Goal: Task Accomplishment & Management: Use online tool/utility

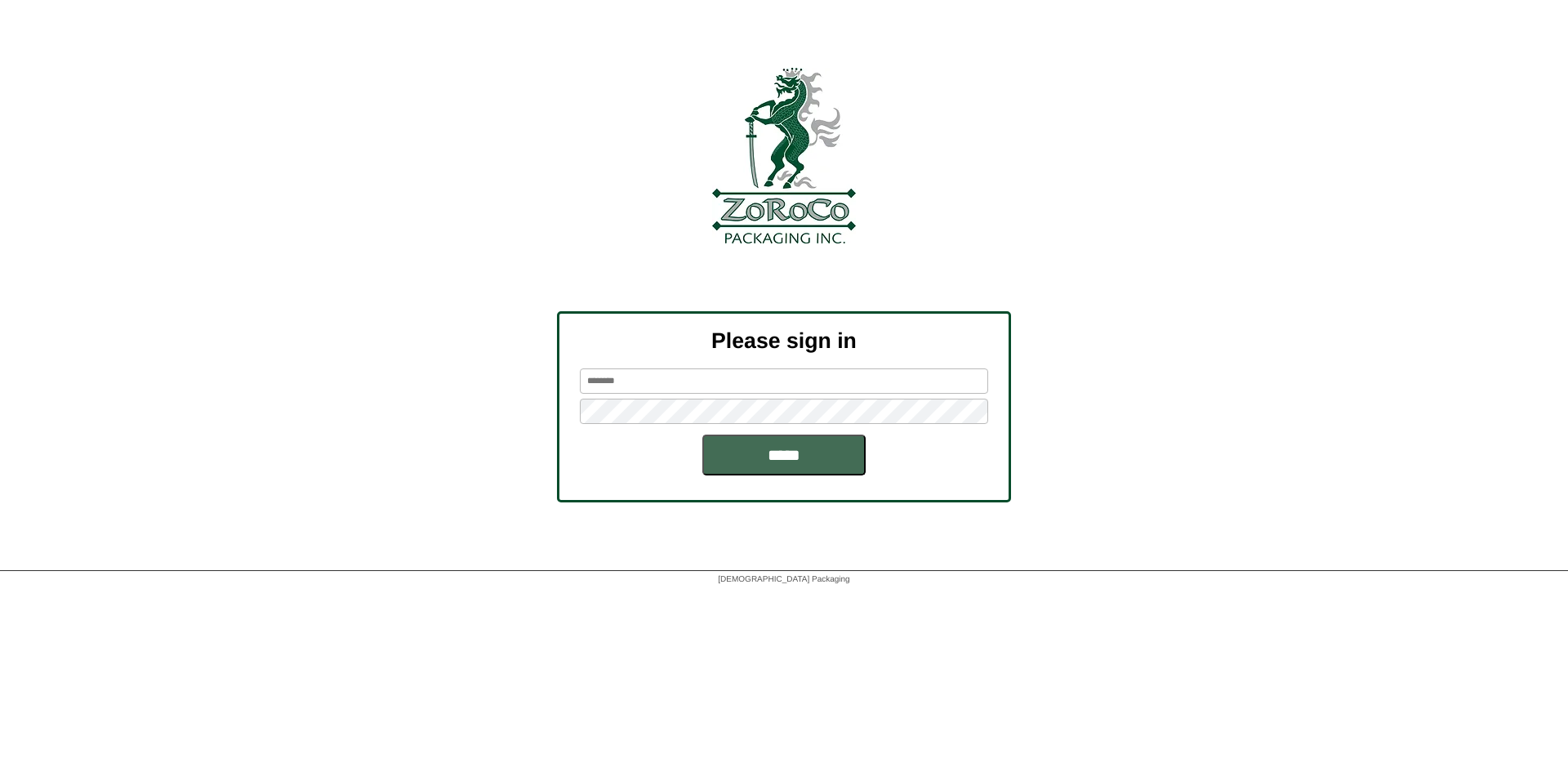
type input "********"
click at [786, 457] on input "*****" at bounding box center [784, 454] width 163 height 41
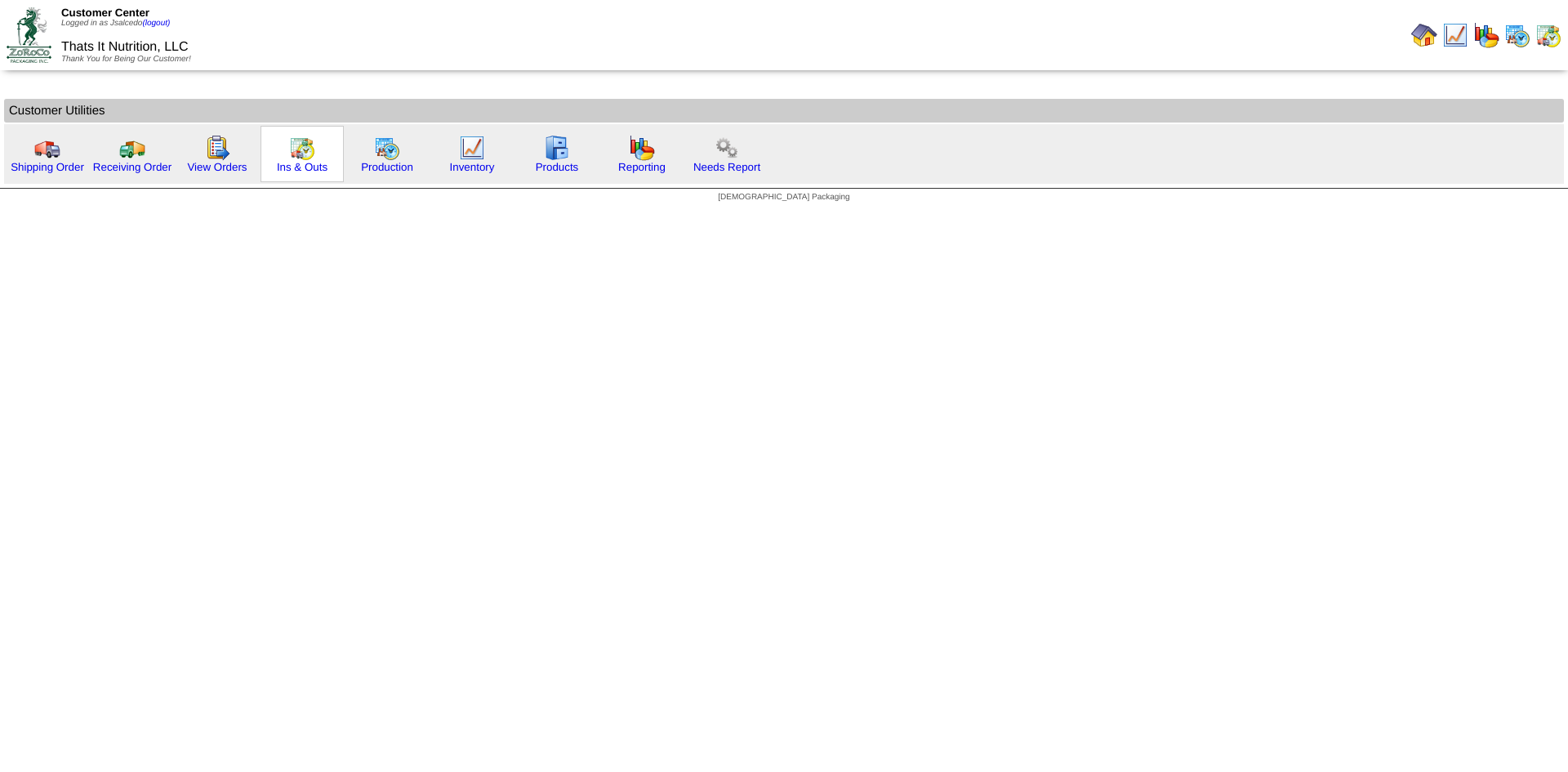
click at [302, 154] on img at bounding box center [302, 147] width 26 height 26
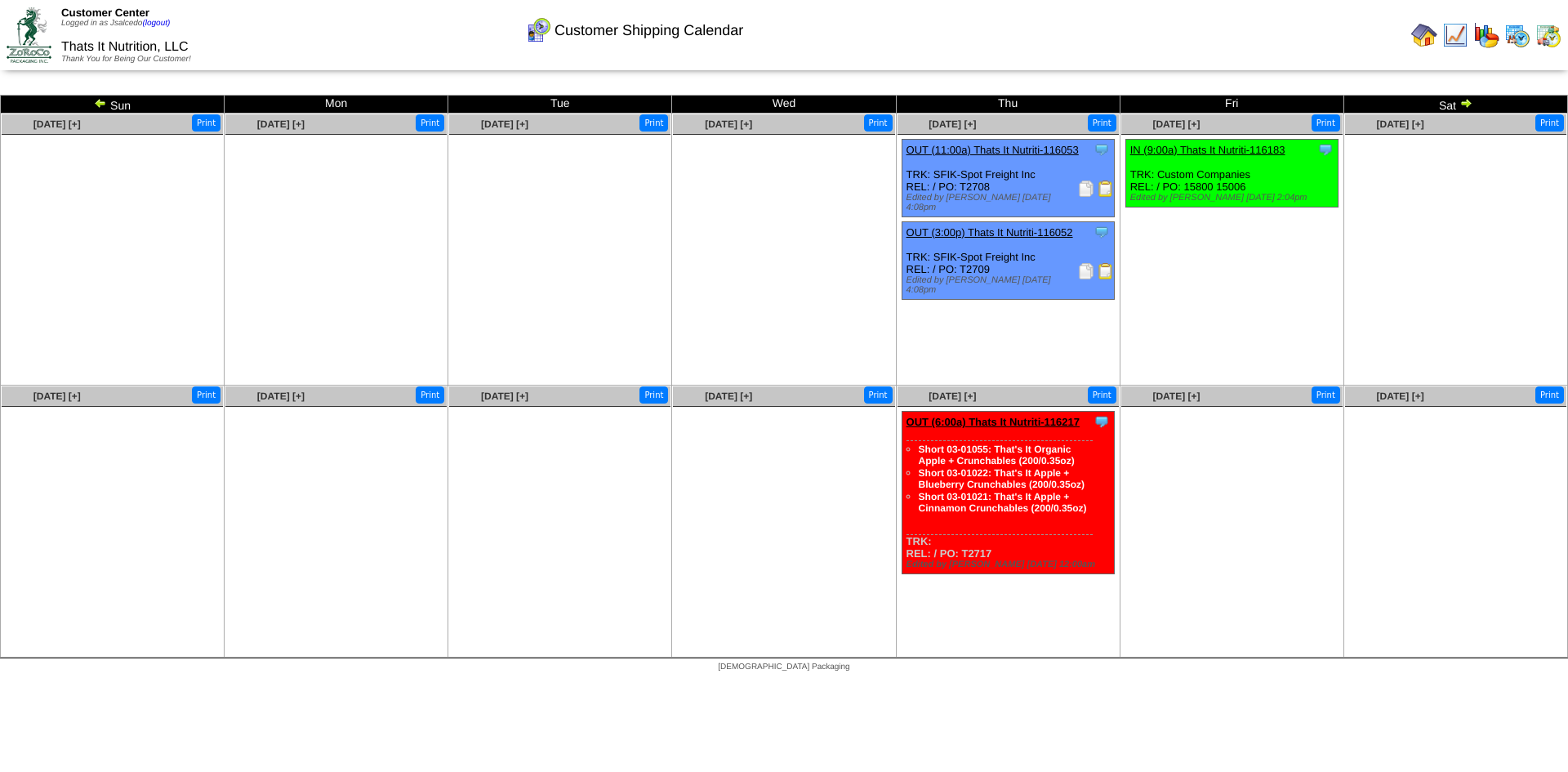
click at [1099, 188] on img at bounding box center [1106, 188] width 17 height 17
